Goal: Task Accomplishment & Management: Complete application form

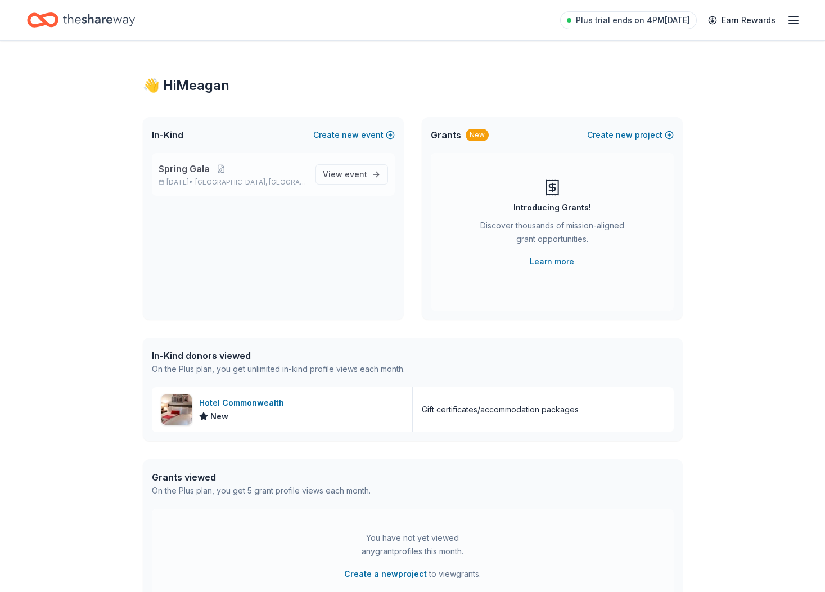
click at [236, 178] on span "[GEOGRAPHIC_DATA], [GEOGRAPHIC_DATA]" at bounding box center [250, 182] width 111 height 9
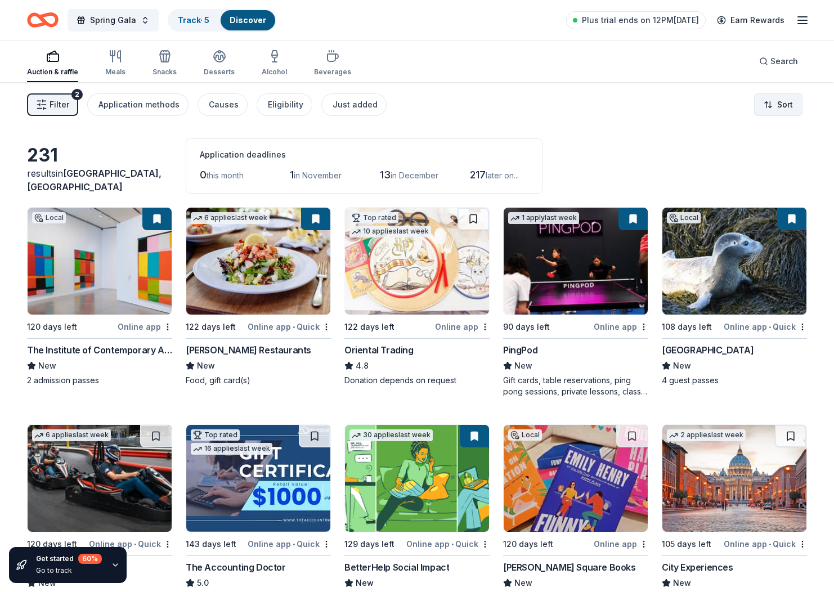
click at [775, 105] on html "Spring Gala Track · 5 Discover Plus trial ends on 12PM[DATE] Earn Rewards Aucti…" at bounding box center [417, 296] width 834 height 592
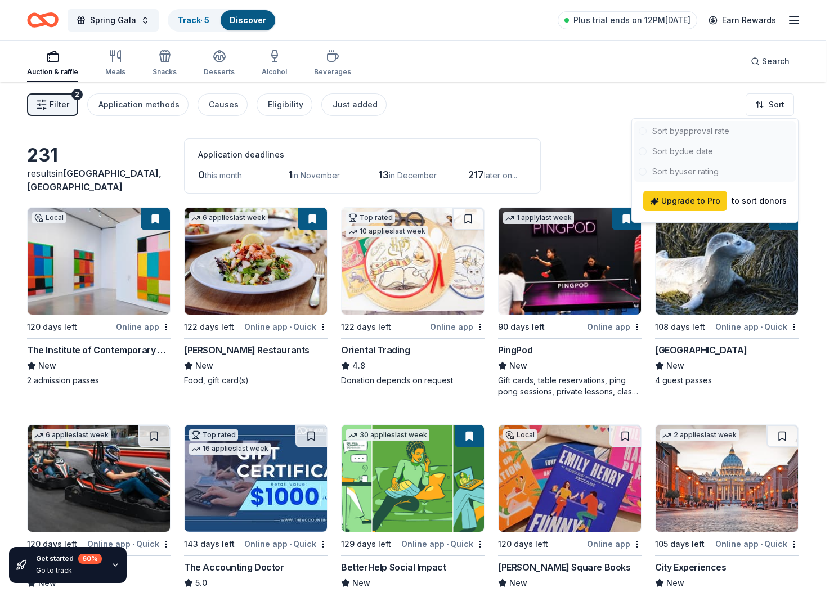
click at [711, 150] on div at bounding box center [714, 151] width 161 height 61
click at [543, 84] on html "Spring Gala Track · 5 Discover Plus trial ends on 12PM[DATE] Earn Rewards Aucti…" at bounding box center [417, 296] width 834 height 592
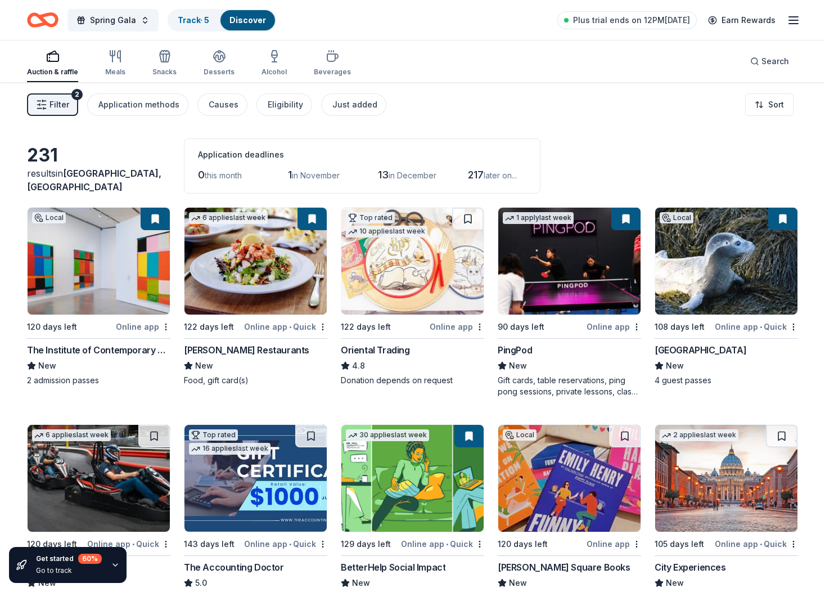
click at [41, 100] on icon "button" at bounding box center [41, 104] width 11 height 11
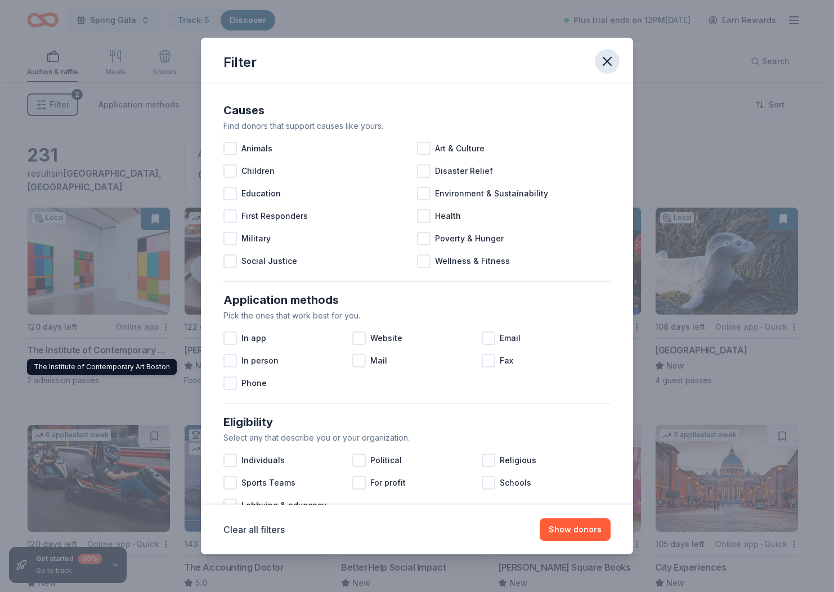
click at [606, 57] on icon "button" at bounding box center [607, 61] width 16 height 16
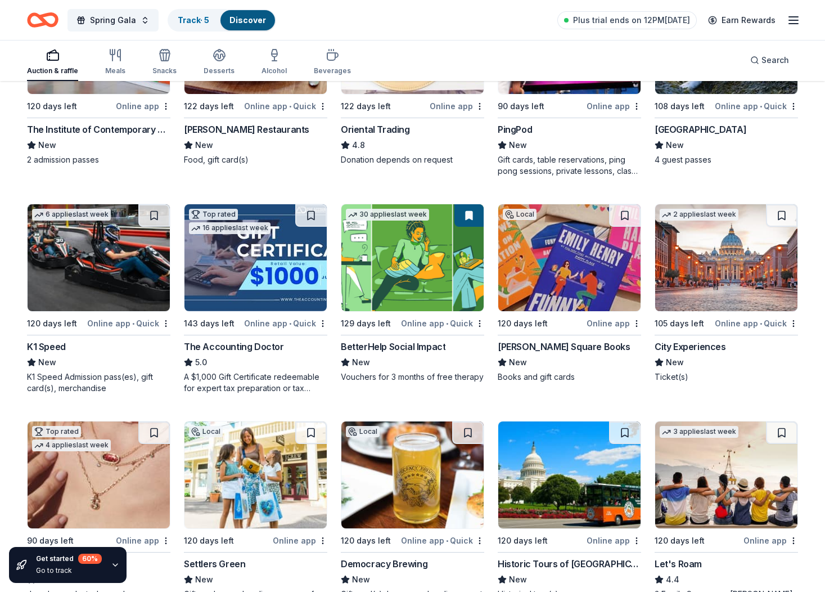
scroll to position [225, 0]
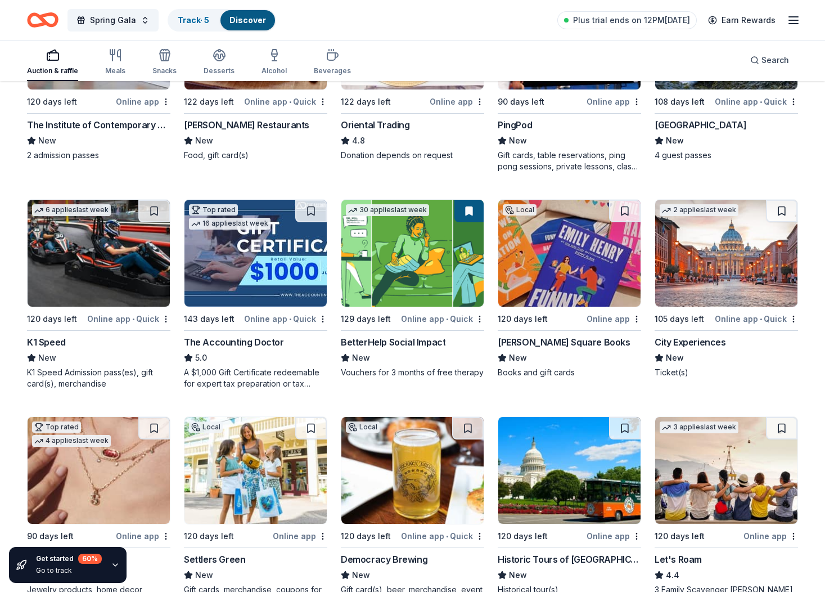
click at [105, 256] on img at bounding box center [99, 253] width 142 height 107
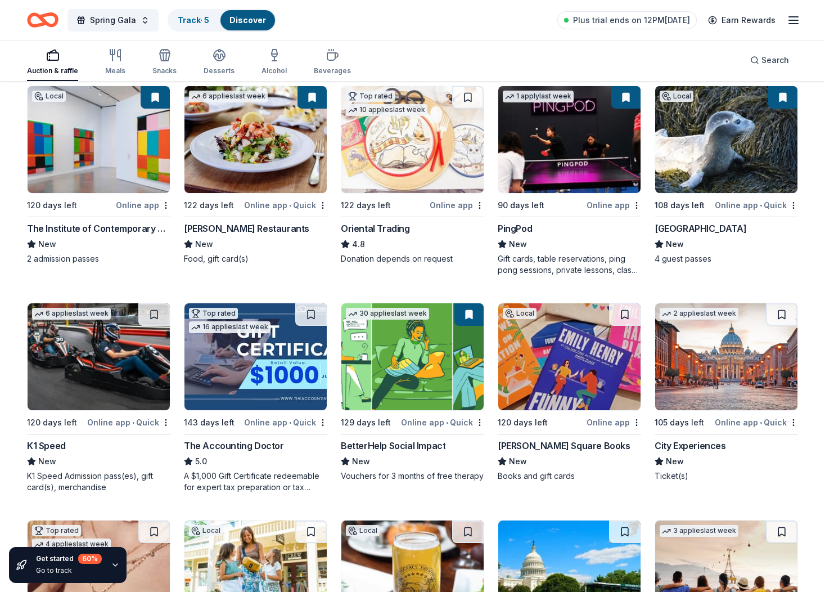
scroll to position [112, 0]
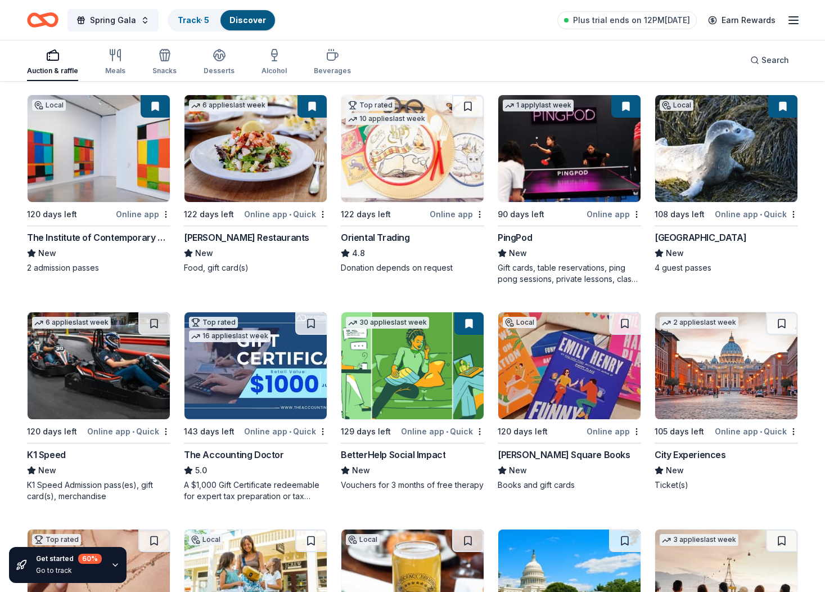
click at [706, 163] on img at bounding box center [726, 148] width 142 height 107
drag, startPoint x: 155, startPoint y: 318, endPoint x: 269, endPoint y: 288, distance: 117.6
click at [269, 288] on div "Local 120 days left Online app The Institute of Contemporary Art Boston New 2 a…" at bounding box center [412, 514] width 771 height 841
click at [794, 215] on html "Spring Gala Track · 5 Discover Plus trial ends on 12PM[DATE] Earn Rewards Aucti…" at bounding box center [412, 184] width 825 height 592
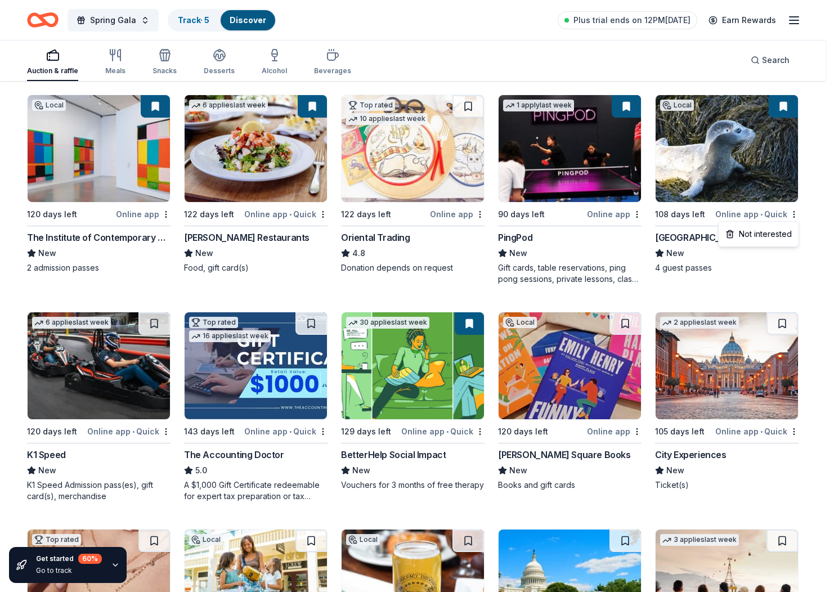
click at [804, 200] on html "Spring Gala Track · 5 Discover Plus trial ends on 12PM[DATE] Earn Rewards Aucti…" at bounding box center [417, 184] width 834 height 592
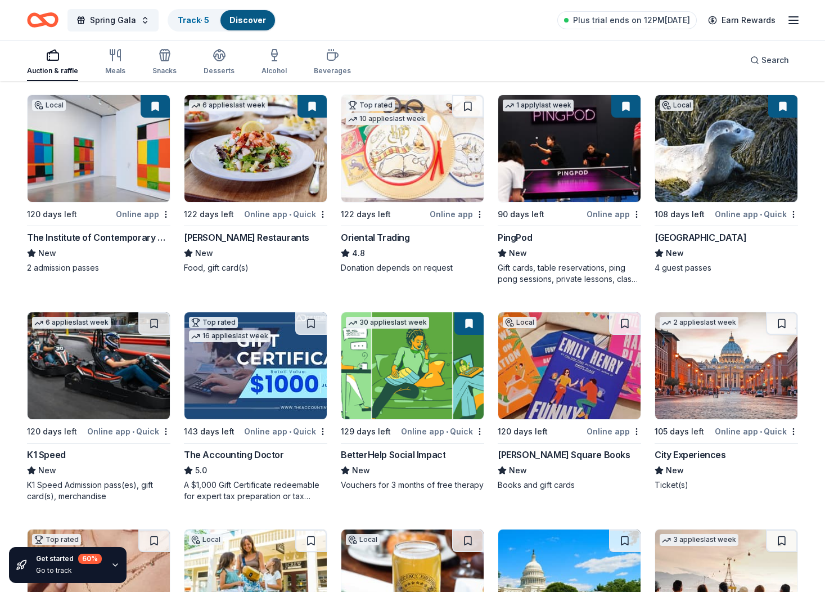
click at [776, 110] on button at bounding box center [782, 106] width 29 height 22
click at [783, 107] on button at bounding box center [782, 106] width 29 height 22
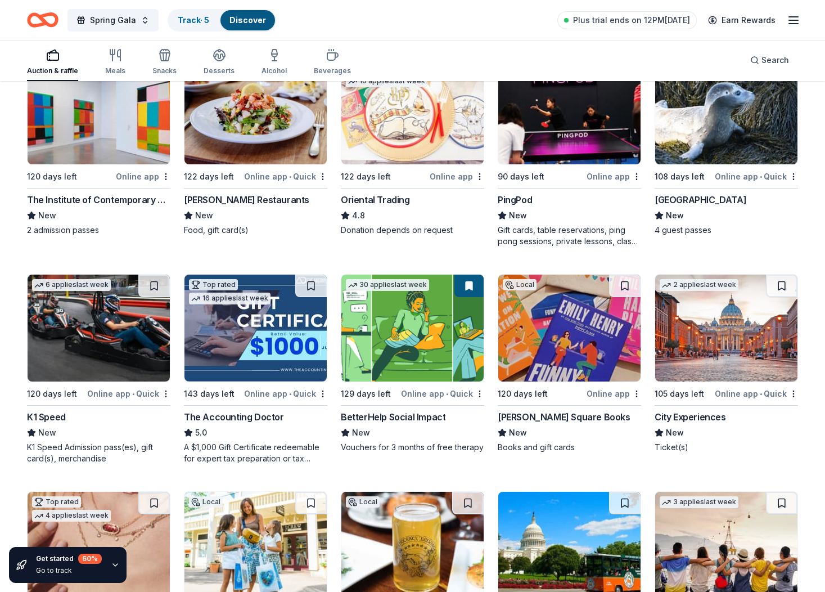
scroll to position [169, 0]
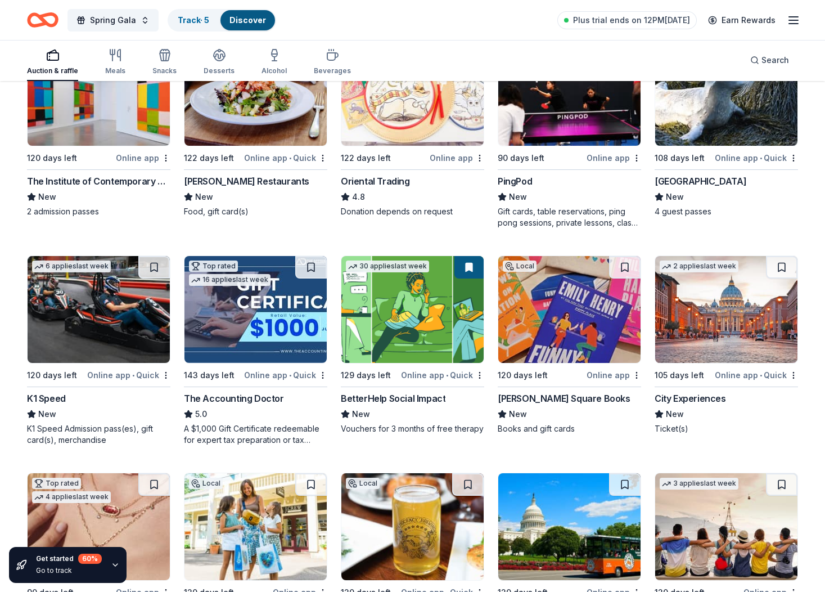
click at [752, 314] on img at bounding box center [726, 309] width 142 height 107
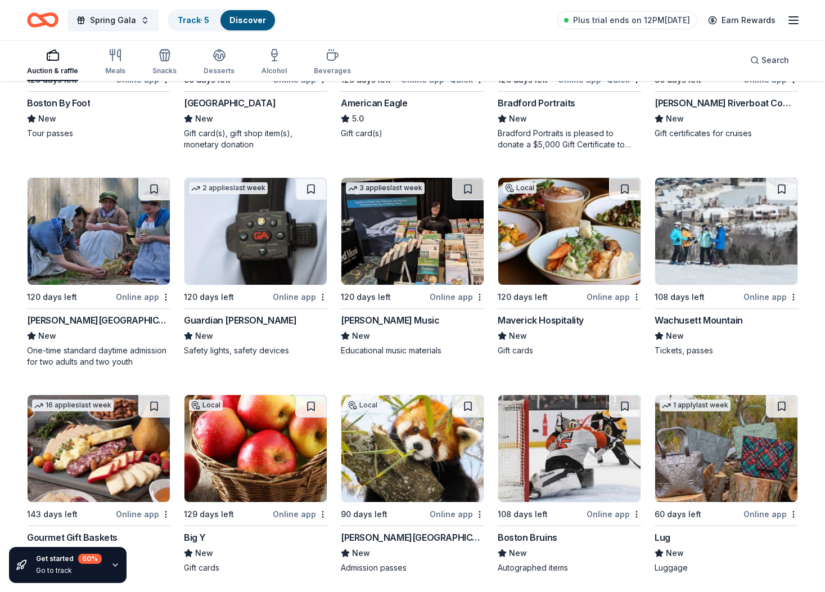
scroll to position [2187, 0]
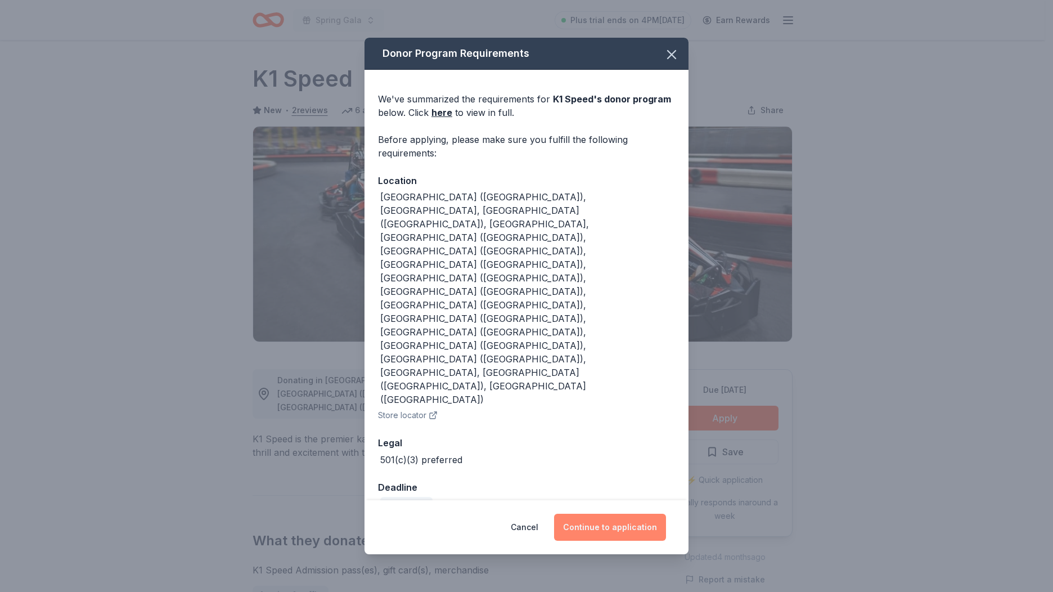
click at [611, 514] on button "Continue to application" at bounding box center [610, 527] width 112 height 27
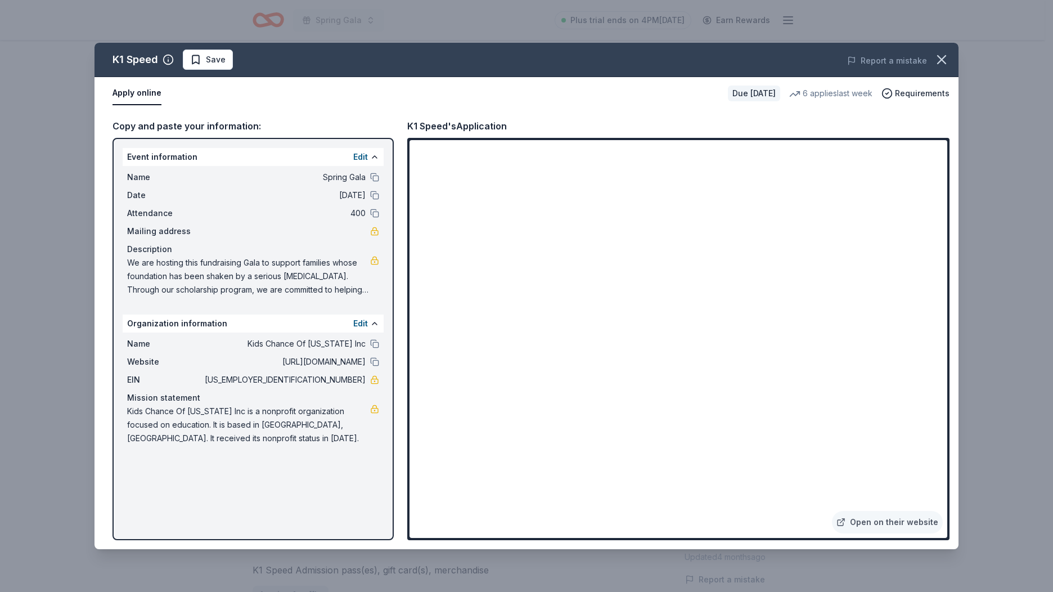
drag, startPoint x: 365, startPoint y: 381, endPoint x: 327, endPoint y: 381, distance: 38.2
click at [327, 381] on span "47-5241251" at bounding box center [283, 379] width 163 height 13
drag, startPoint x: 322, startPoint y: 379, endPoint x: 740, endPoint y: 538, distance: 447.0
click at [367, 388] on div "Name Kids Chance Of Massachusetts Inc Website https://www.kidschancema.org/ EIN…" at bounding box center [253, 390] width 261 height 117
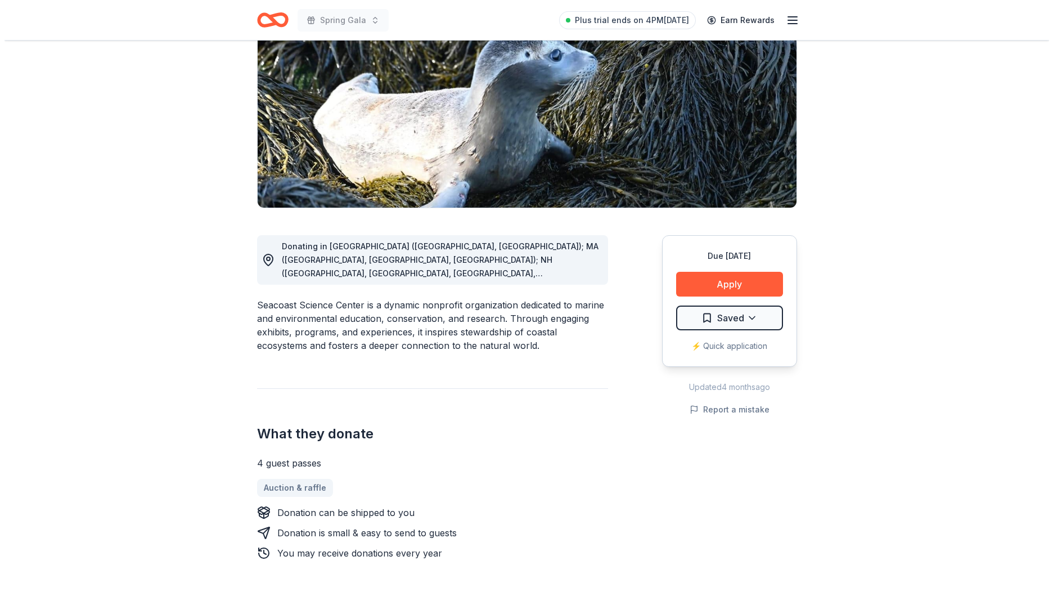
scroll to position [169, 0]
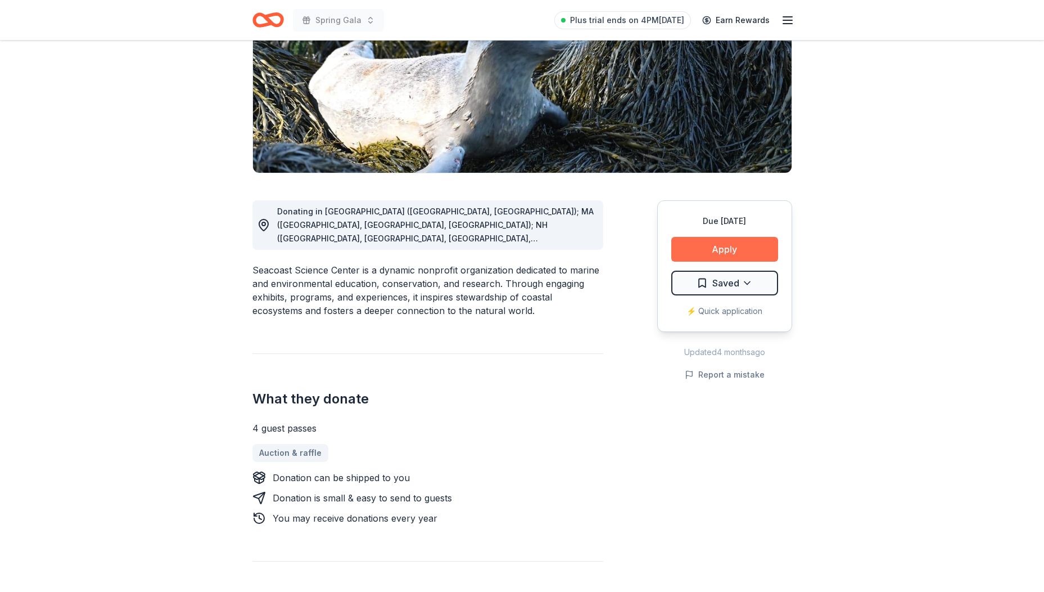
click at [750, 253] on button "Apply" at bounding box center [725, 249] width 107 height 25
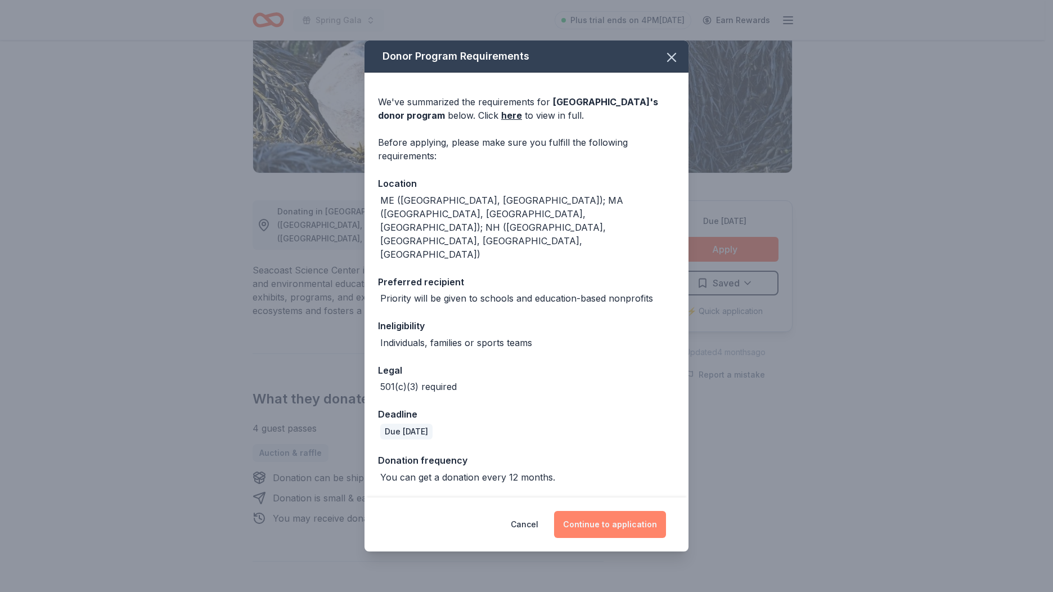
click at [578, 511] on button "Continue to application" at bounding box center [610, 524] width 112 height 27
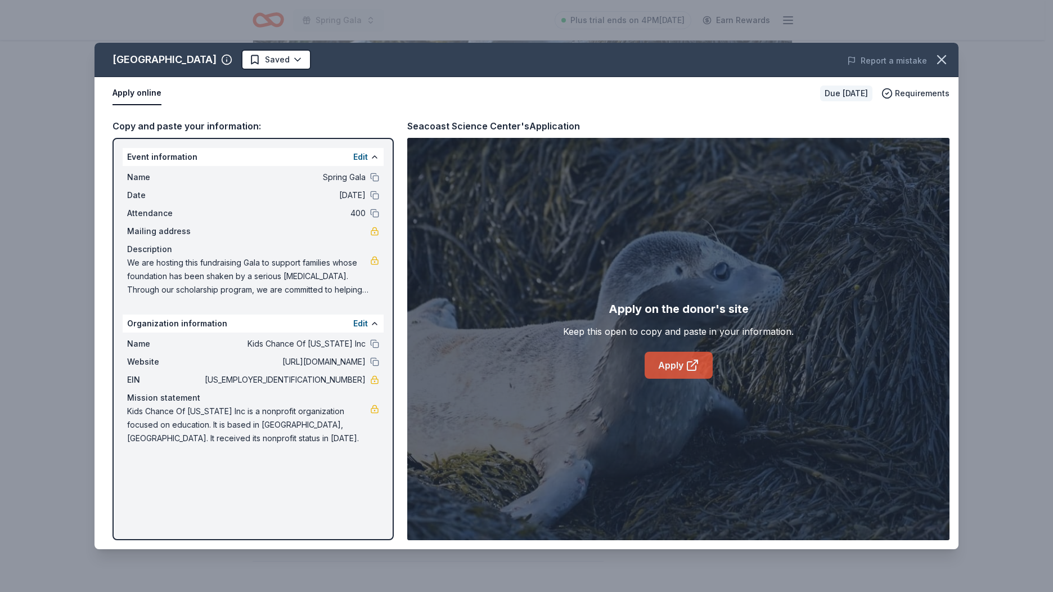
click at [675, 373] on link "Apply" at bounding box center [679, 365] width 68 height 27
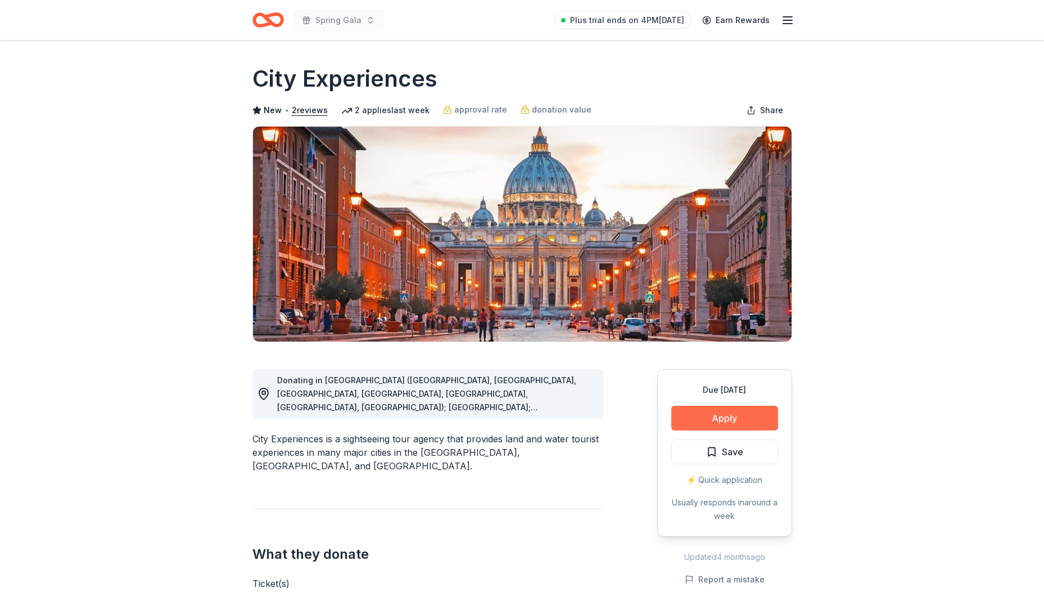
click at [745, 418] on button "Apply" at bounding box center [725, 418] width 107 height 25
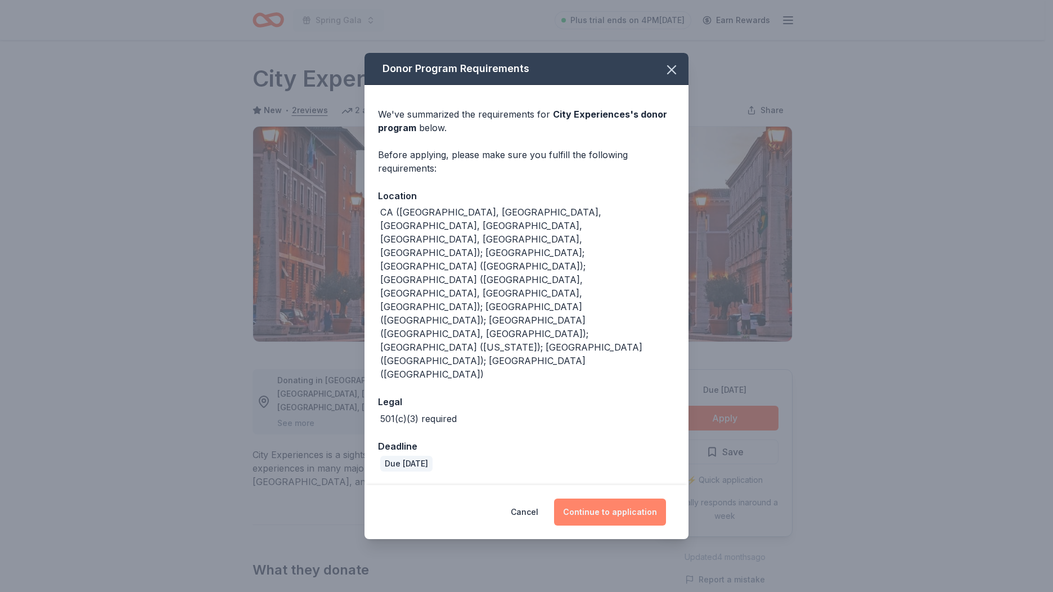
click at [621, 498] on button "Continue to application" at bounding box center [610, 511] width 112 height 27
